Goal: Task Accomplishment & Management: Manage account settings

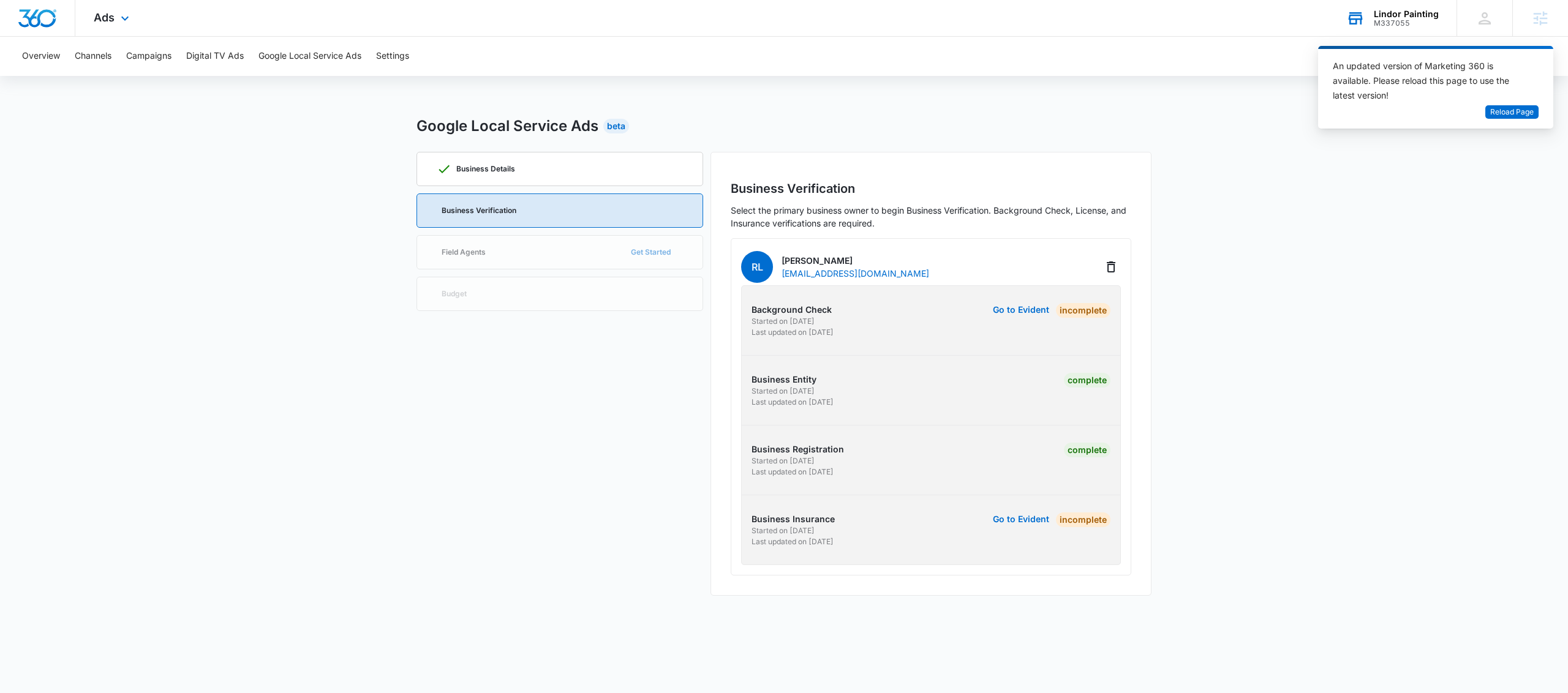
click at [1359, 27] on div "Lindor Painting M337055 Your Accounts View All" at bounding box center [1392, 18] width 129 height 36
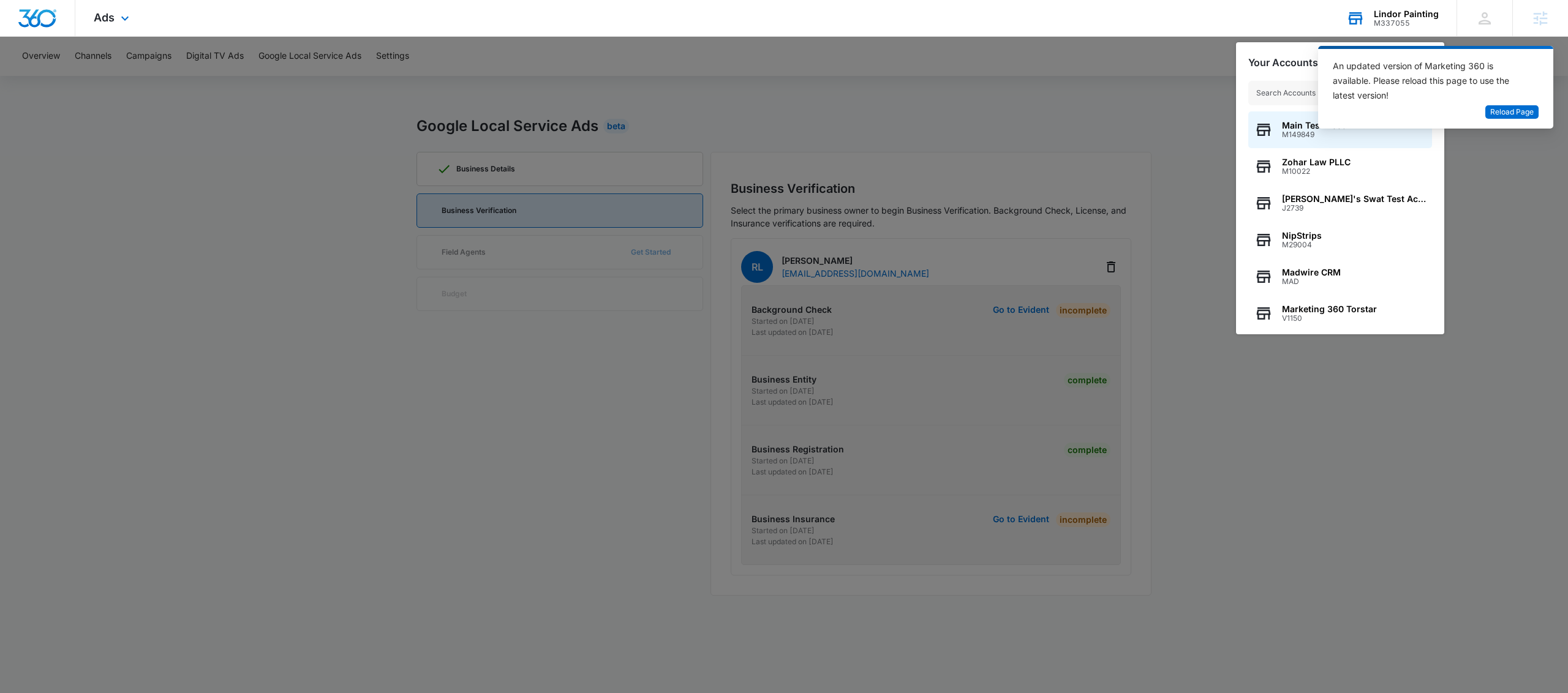
click at [1277, 95] on input "text" at bounding box center [1339, 93] width 184 height 24
type input "M324112"
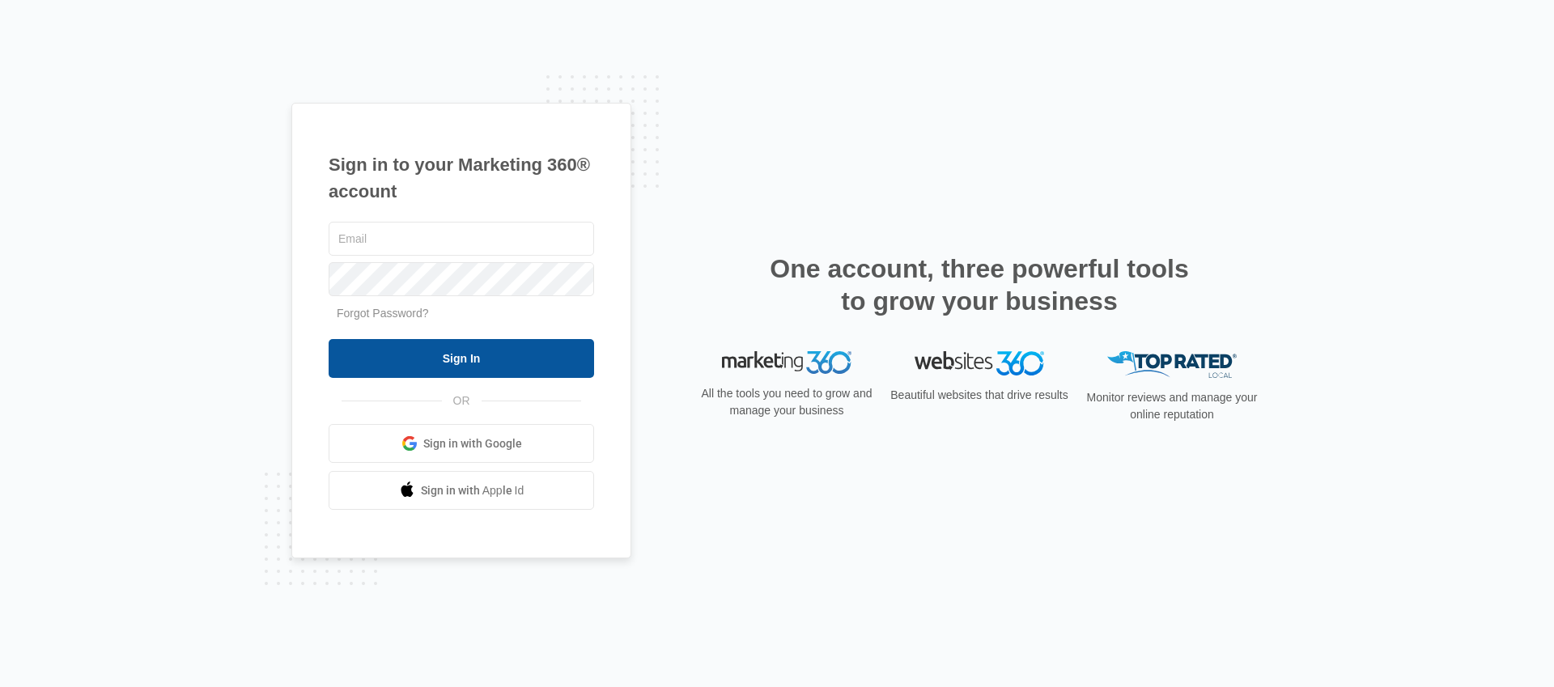
type input "[PERSON_NAME][EMAIL_ADDRESS][PERSON_NAME][DOMAIN_NAME]"
click at [537, 344] on input "Sign In" at bounding box center [461, 358] width 265 height 39
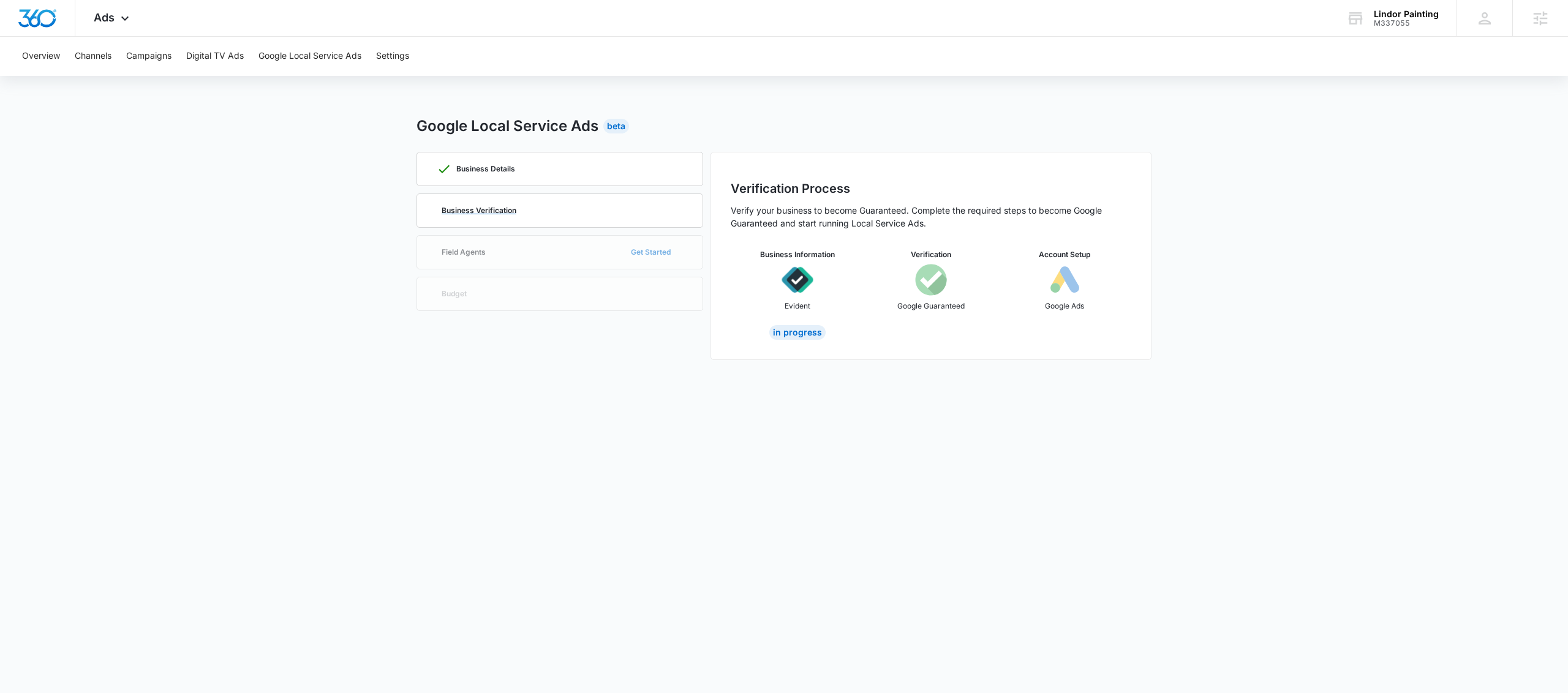
click at [636, 204] on div "Business Verification" at bounding box center [559, 211] width 246 height 33
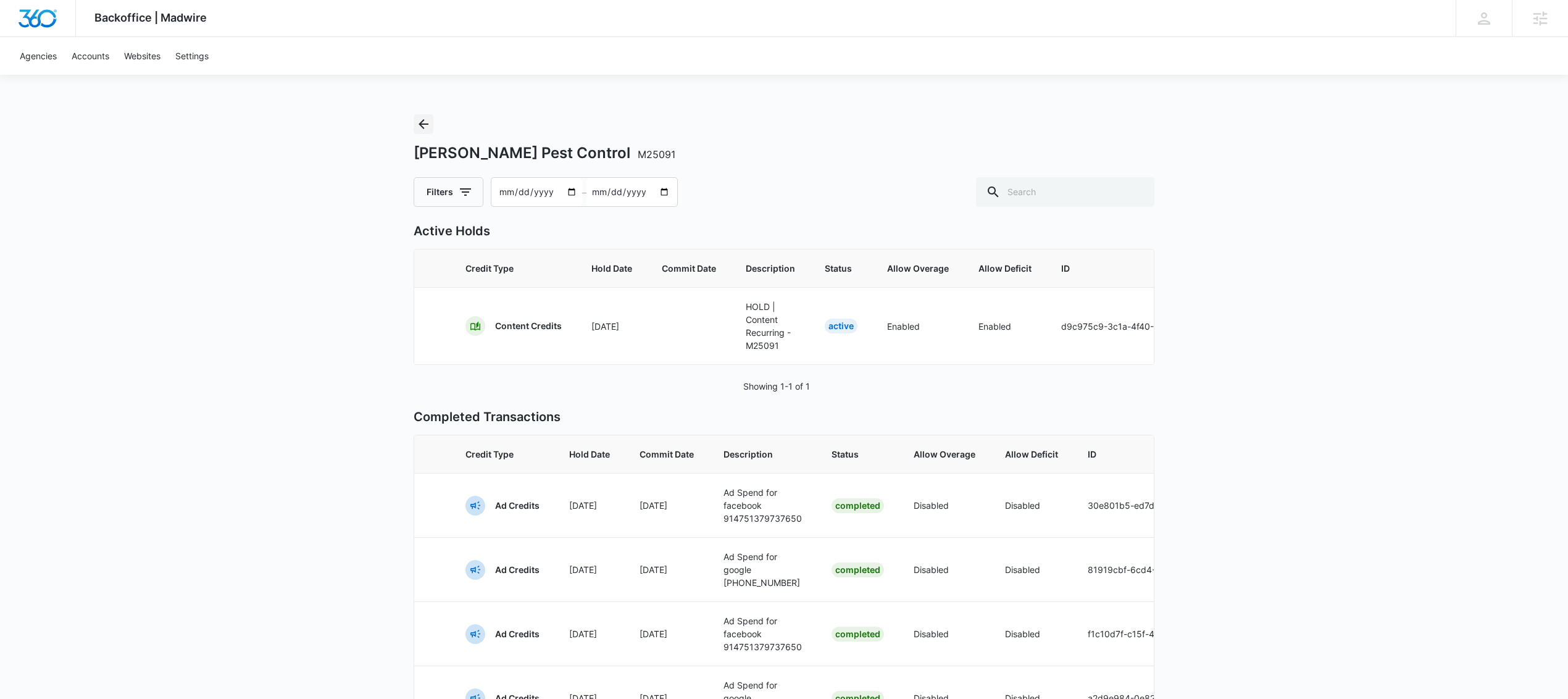
click at [423, 122] on icon "Back" at bounding box center [423, 124] width 14 height 14
